Goal: Complete application form: Complete application form

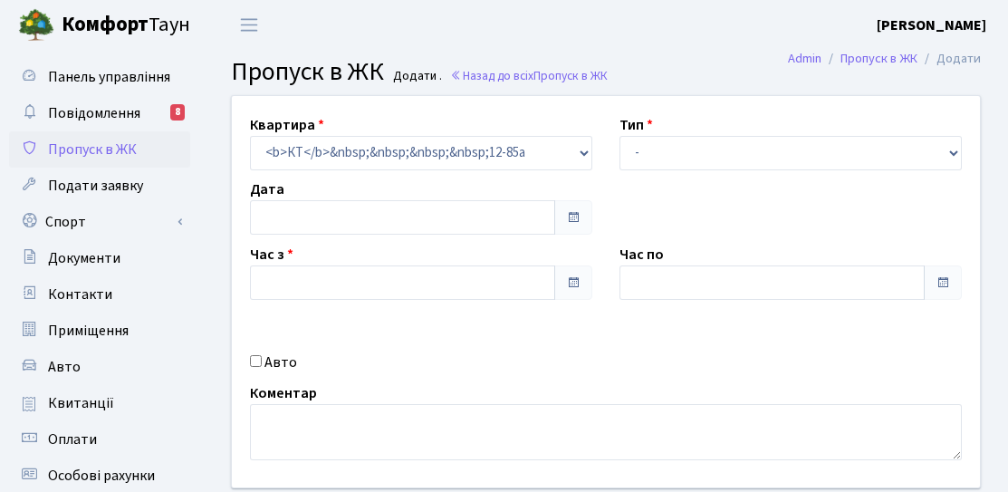
type input "[DATE]"
type input "17:30"
type input "18:30"
click at [256, 355] on input "Авто" at bounding box center [256, 361] width 12 height 12
checkbox input "true"
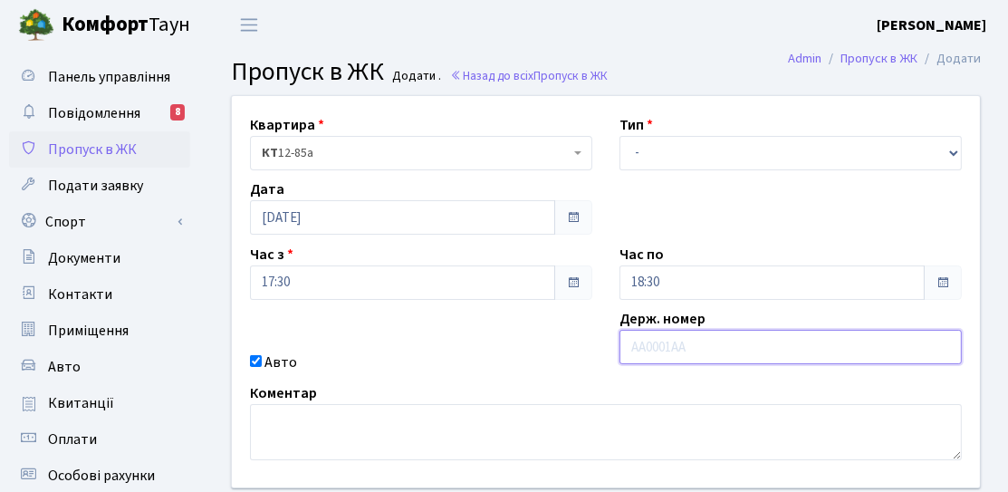
paste input "Ка0968СС"
type input "Ка0968СС"
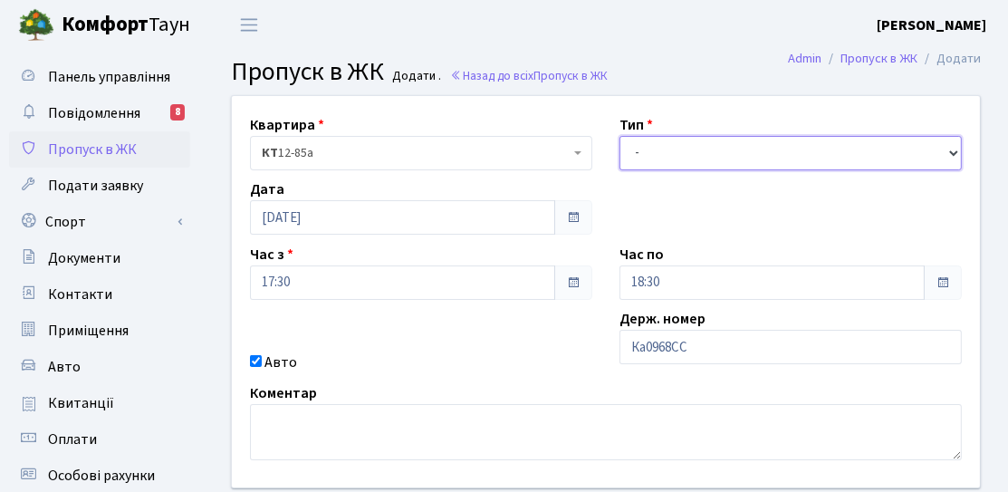
click at [673, 167] on select "- Доставка Таксі Гості Сервіс" at bounding box center [791, 153] width 342 height 34
select select "3"
click at [620, 136] on select "- Доставка Таксі Гості Сервіс" at bounding box center [791, 153] width 342 height 34
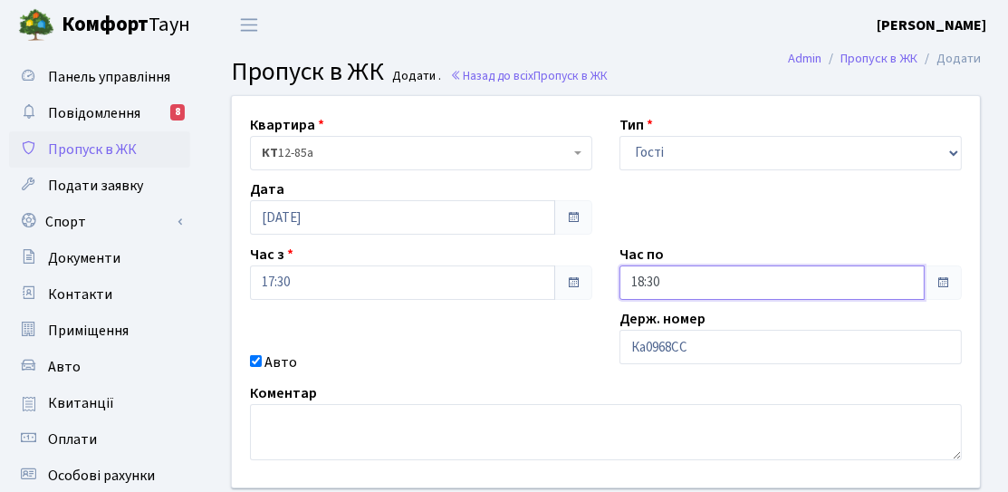
click at [654, 276] on input "18:30" at bounding box center [772, 282] width 305 height 34
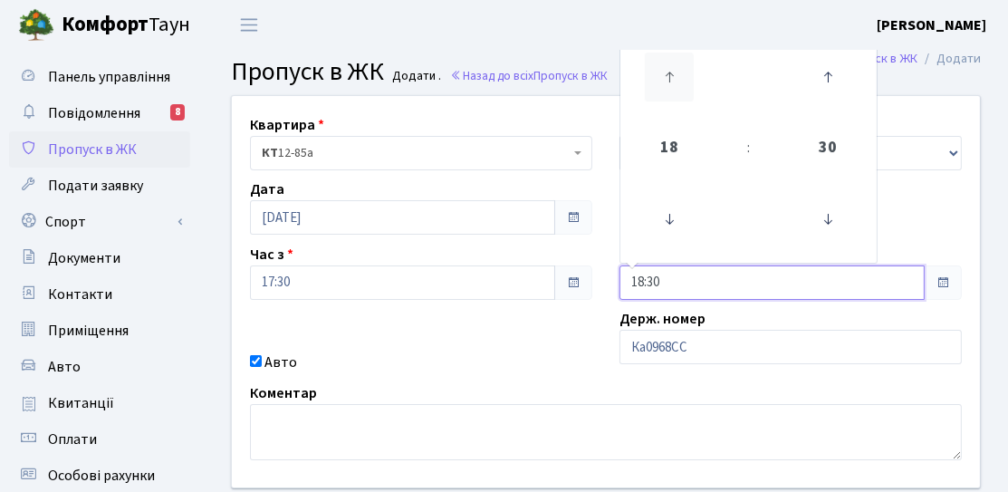
click at [672, 93] on icon at bounding box center [669, 77] width 49 height 49
type input "20:30"
click at [543, 332] on div "Квартира <b>КТ</b>&nbsp;&nbsp;&nbsp;&nbsp;12-85а КТ 12-85а Тип - Доставка Таксі…" at bounding box center [605, 291] width 775 height 391
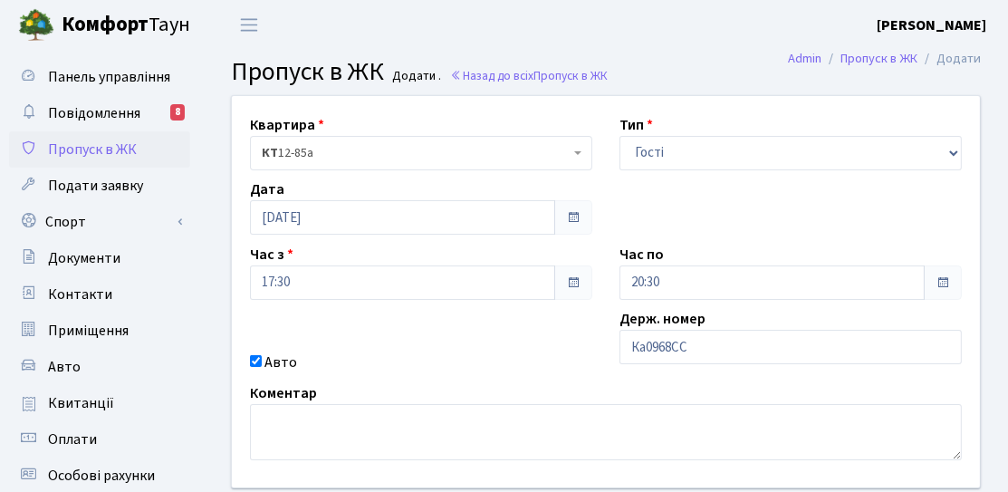
scroll to position [181, 0]
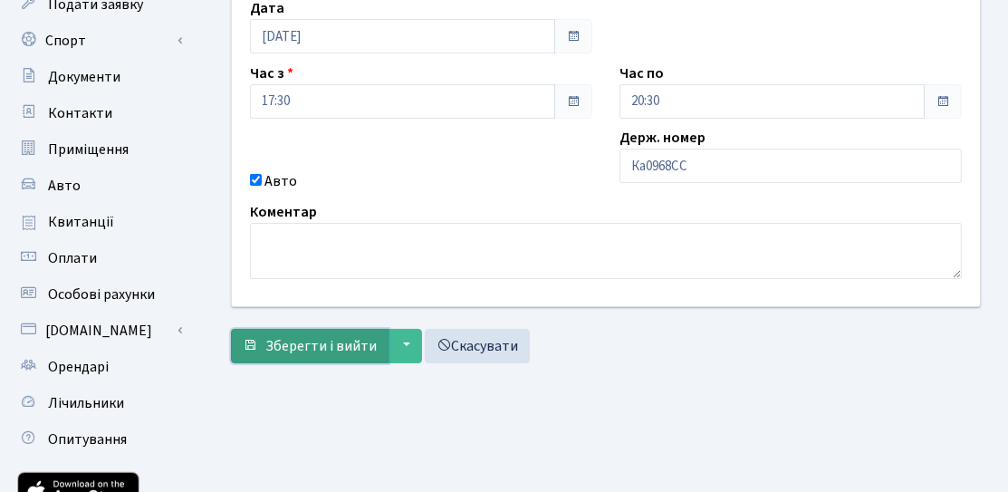
click at [323, 351] on span "Зберегти і вийти" at bounding box center [320, 346] width 111 height 20
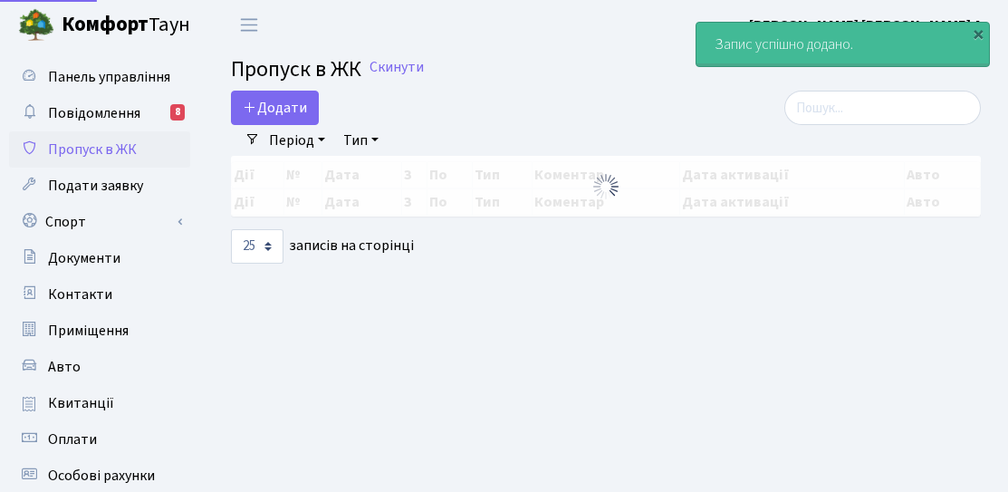
select select "25"
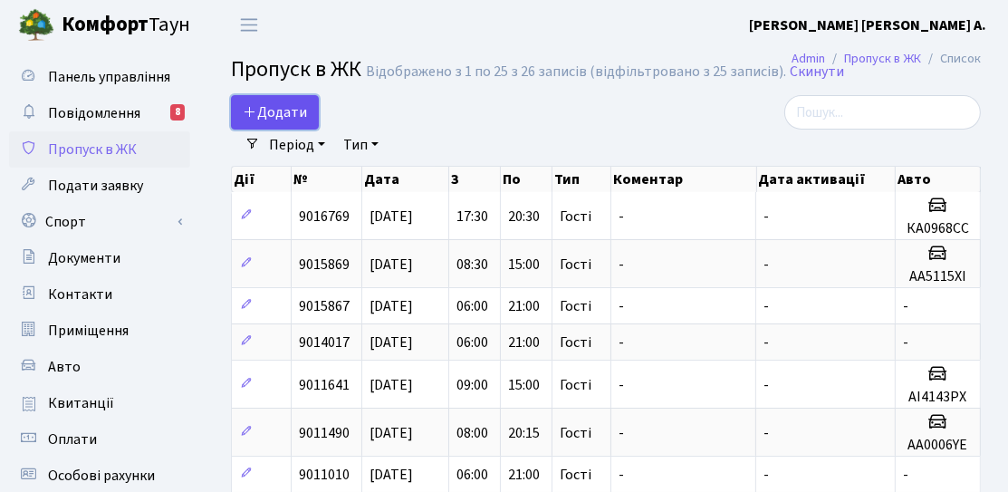
click at [253, 113] on icon at bounding box center [250, 111] width 14 height 14
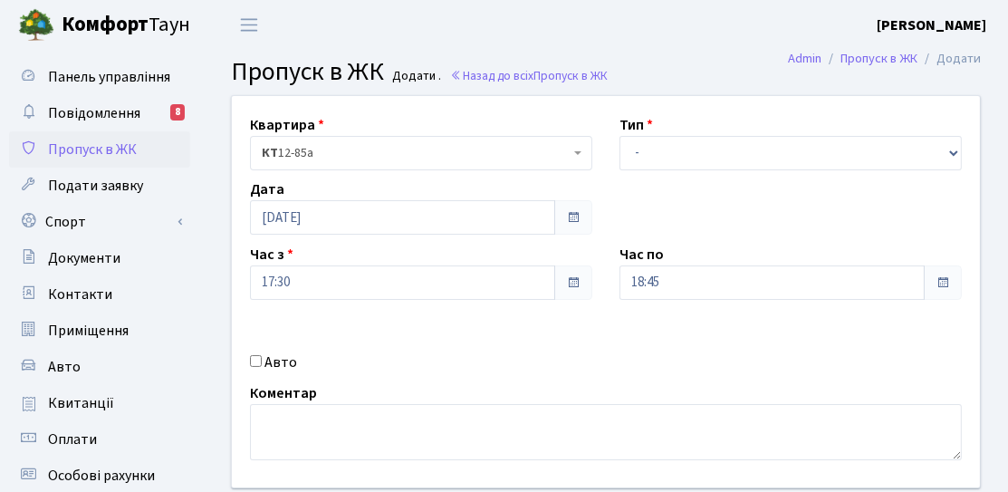
click at [266, 355] on label "Авто" at bounding box center [281, 362] width 33 height 22
click at [262, 355] on input "Авто" at bounding box center [256, 361] width 12 height 12
checkbox input "true"
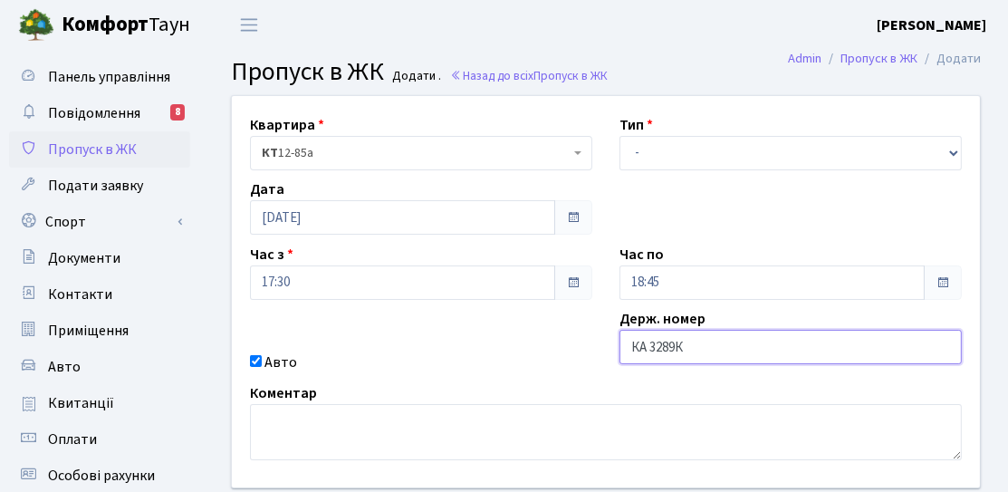
click at [713, 362] on input "КА 3289К" at bounding box center [791, 347] width 342 height 34
click at [718, 349] on input "КА 3289К" at bounding box center [791, 347] width 342 height 34
click at [653, 351] on input "КА 3289К" at bounding box center [791, 347] width 342 height 34
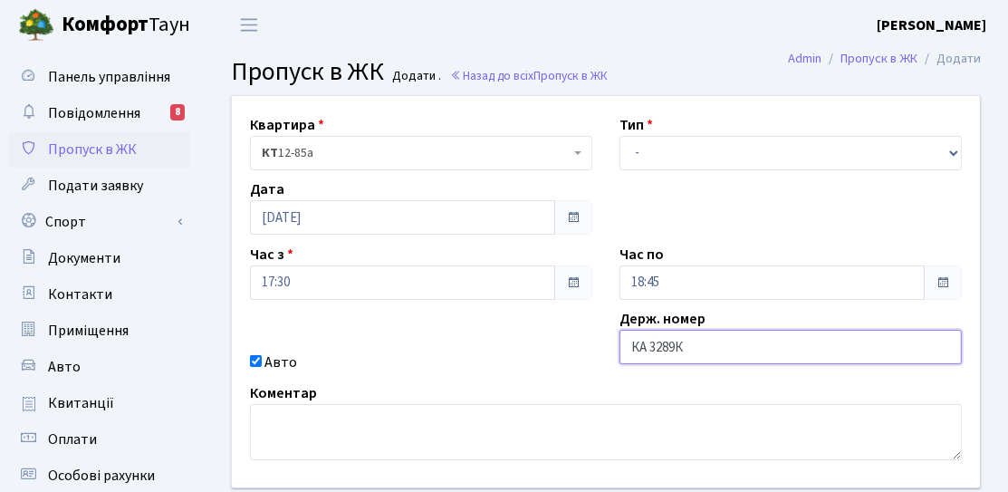
click at [650, 351] on input "КА 3289К" at bounding box center [791, 347] width 342 height 34
click at [652, 351] on input "КА 3289К" at bounding box center [791, 347] width 342 height 34
click at [649, 350] on input "КА 3289К" at bounding box center [791, 347] width 342 height 34
type input "КА3289КН"
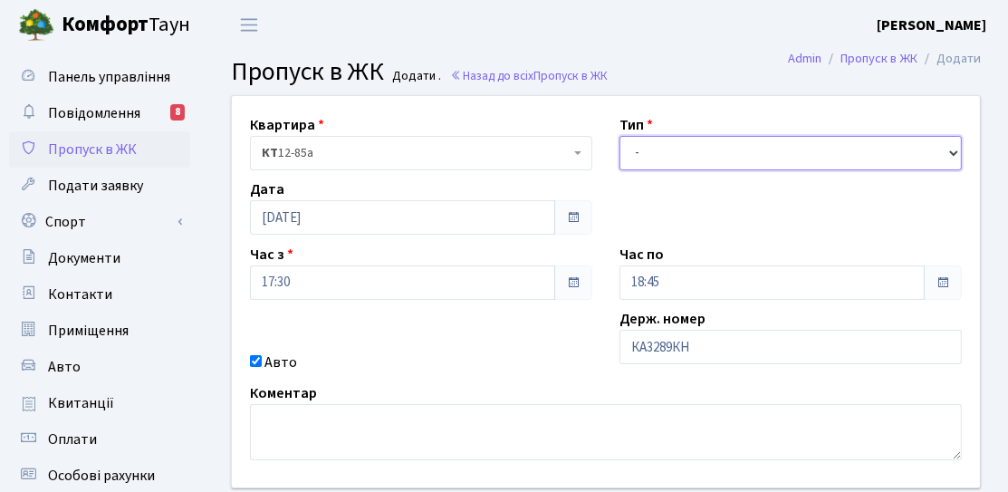
drag, startPoint x: 658, startPoint y: 137, endPoint x: 659, endPoint y: 167, distance: 29.9
click at [658, 137] on select "- Доставка Таксі Гості Сервіс" at bounding box center [791, 153] width 342 height 34
select select "3"
click at [620, 136] on select "- Доставка Таксі Гості Сервіс" at bounding box center [791, 153] width 342 height 34
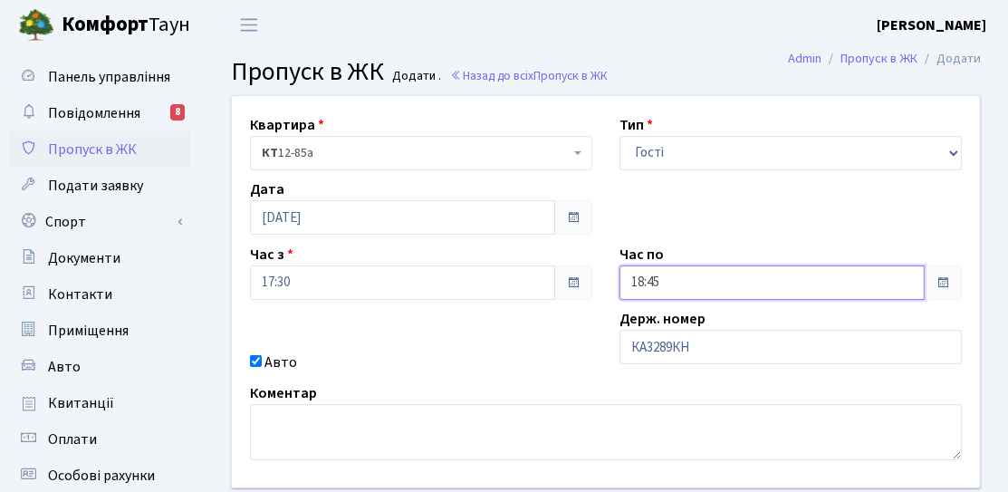
click at [734, 290] on input "18:45" at bounding box center [772, 282] width 305 height 34
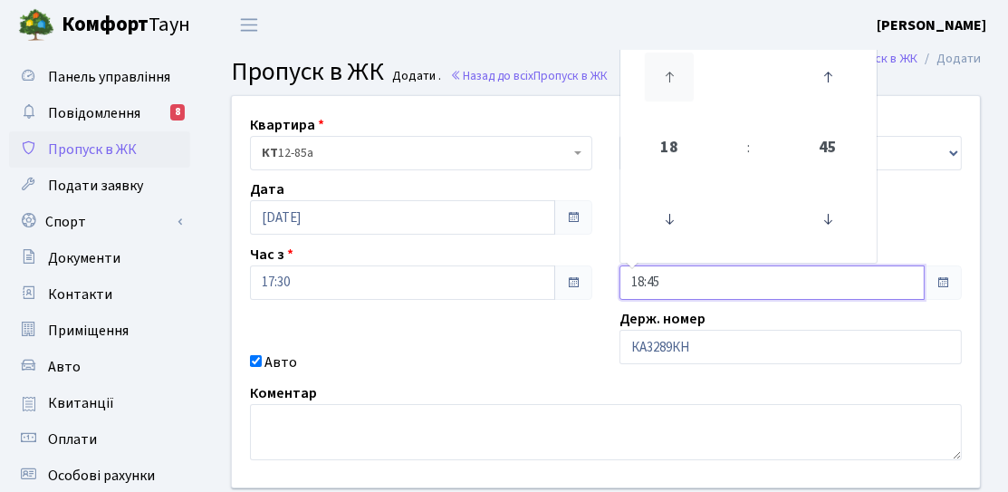
click at [663, 84] on icon at bounding box center [669, 77] width 49 height 49
click at [836, 209] on icon at bounding box center [827, 219] width 49 height 49
click at [836, 214] on icon at bounding box center [827, 219] width 49 height 49
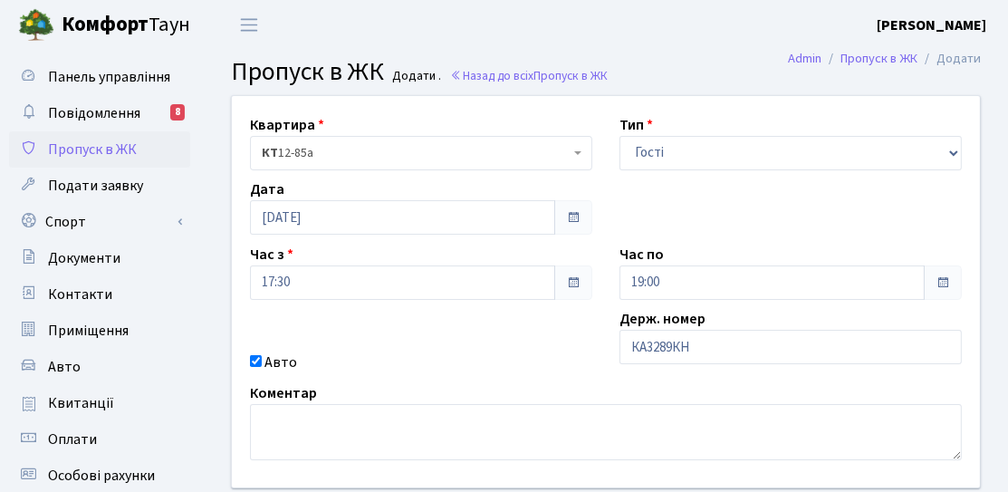
click at [915, 203] on div "Квартира <b>КТ</b>&nbsp;&nbsp;&nbsp;&nbsp;12-85а КТ 12-85а Тип - Доставка Таксі…" at bounding box center [605, 291] width 775 height 391
click at [765, 279] on input "19:00" at bounding box center [772, 282] width 305 height 34
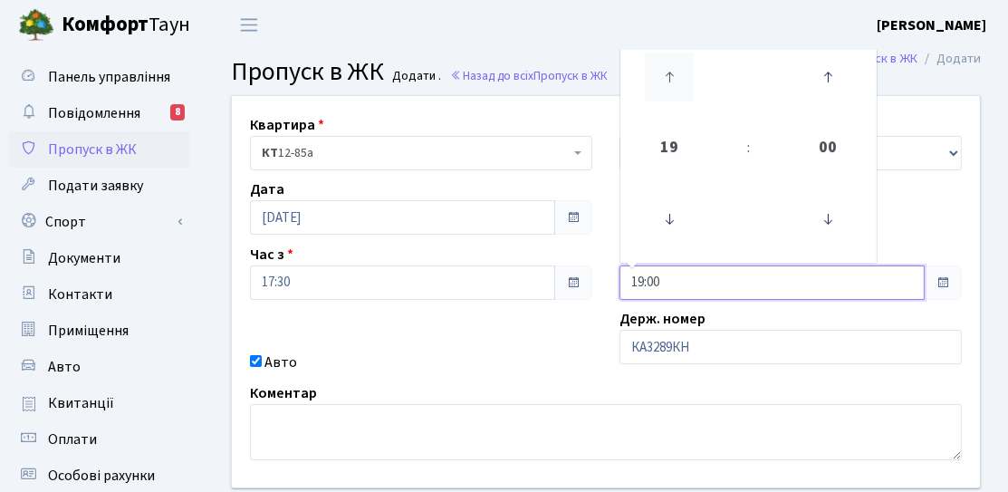
click at [666, 70] on icon at bounding box center [669, 77] width 49 height 49
click at [668, 70] on icon at bounding box center [669, 77] width 49 height 49
type input "21:00"
drag, startPoint x: 563, startPoint y: 279, endPoint x: 651, endPoint y: 341, distance: 108.0
click at [563, 279] on span at bounding box center [573, 282] width 38 height 34
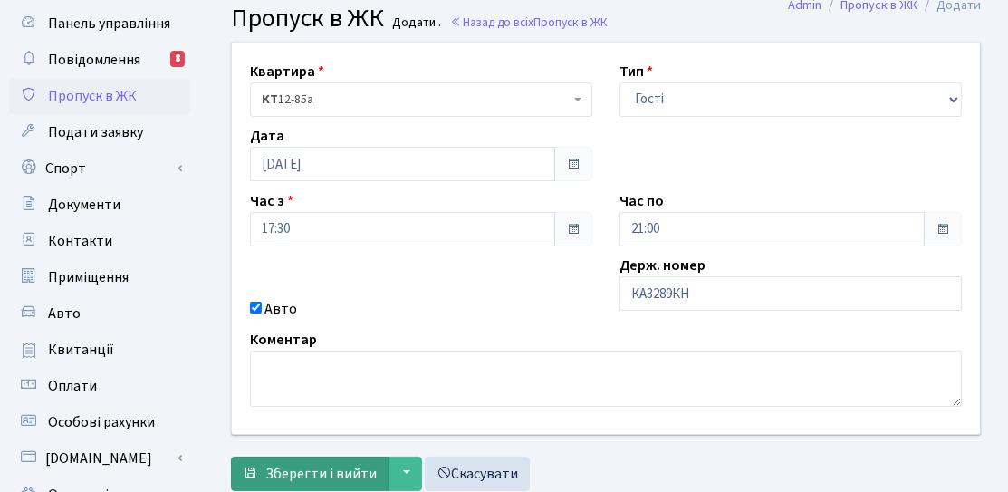
scroll to position [91, 0]
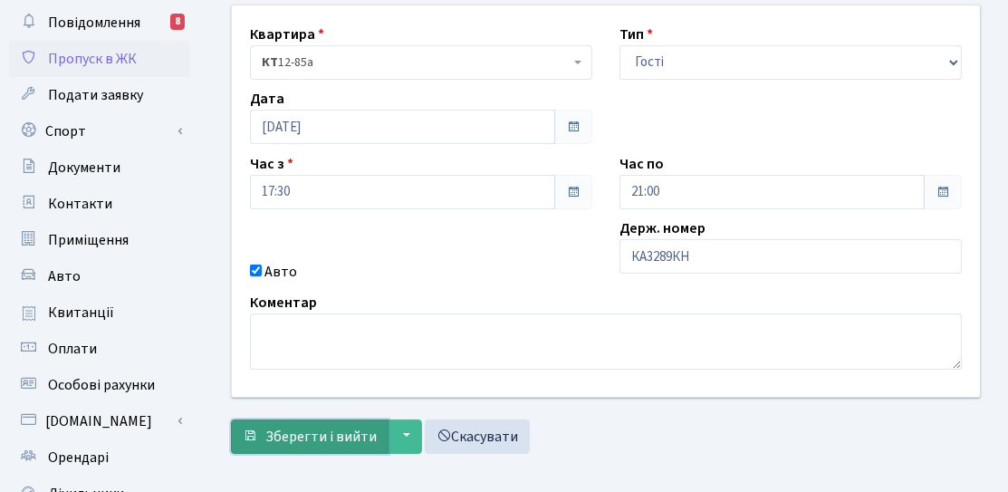
click at [284, 434] on span "Зберегти і вийти" at bounding box center [320, 437] width 111 height 20
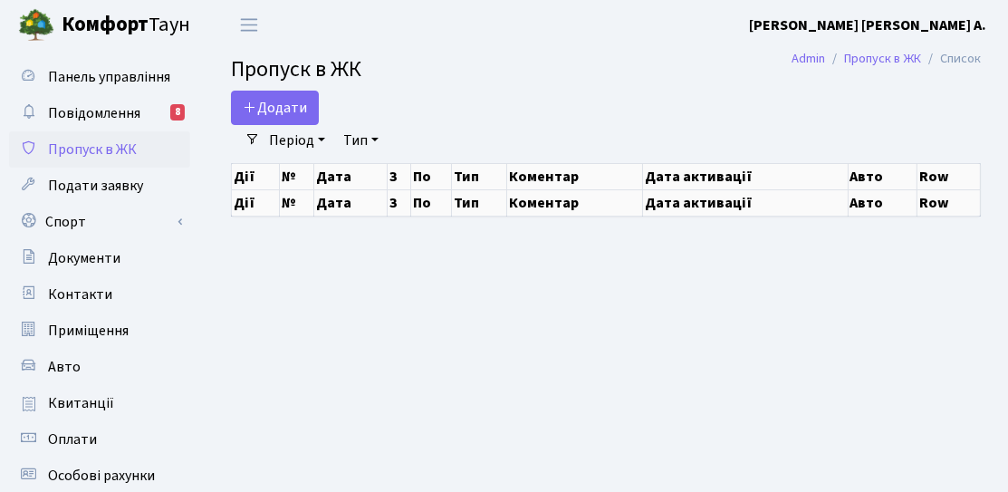
select select "25"
